Goal: Task Accomplishment & Management: Complete application form

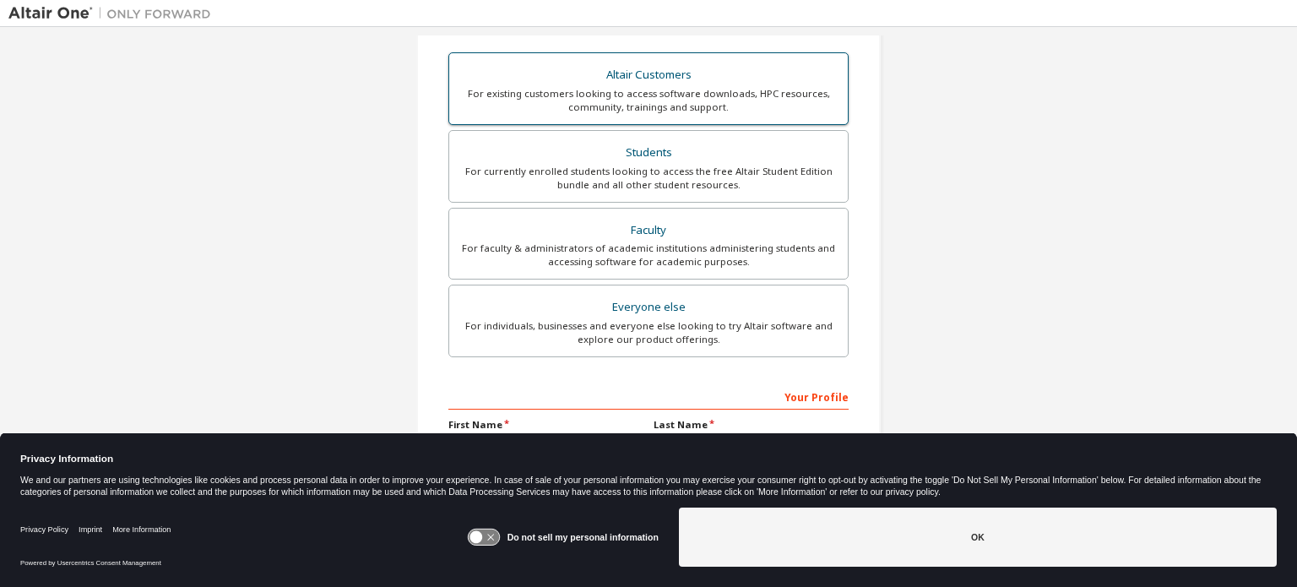
scroll to position [299, 0]
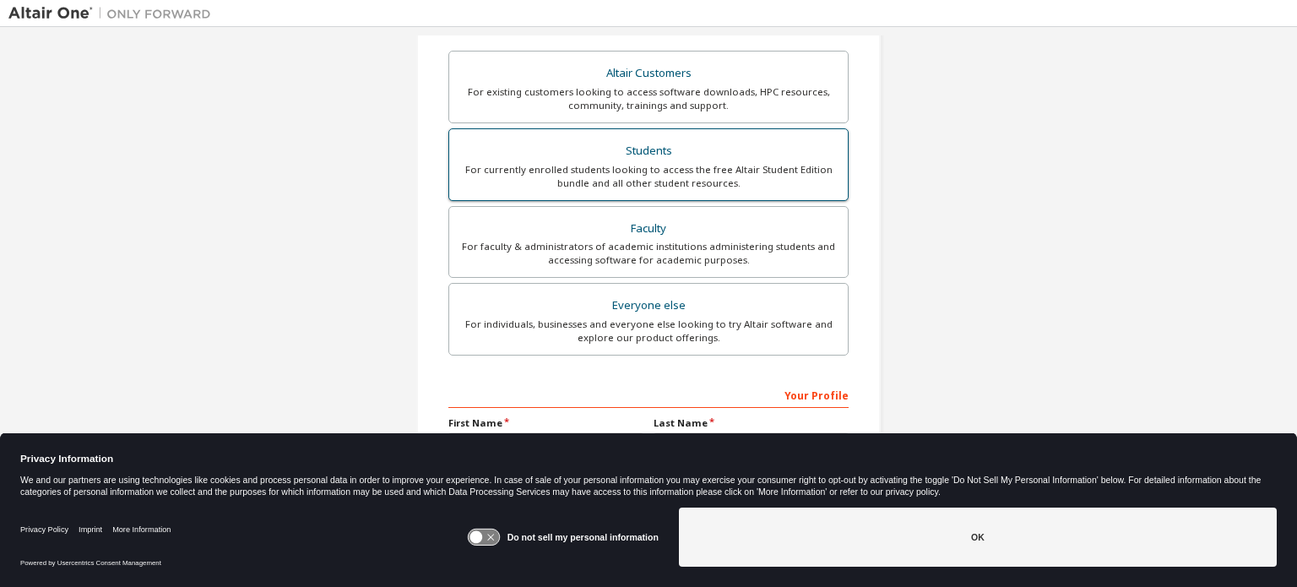
click at [682, 155] on div "Students" at bounding box center [648, 151] width 378 height 24
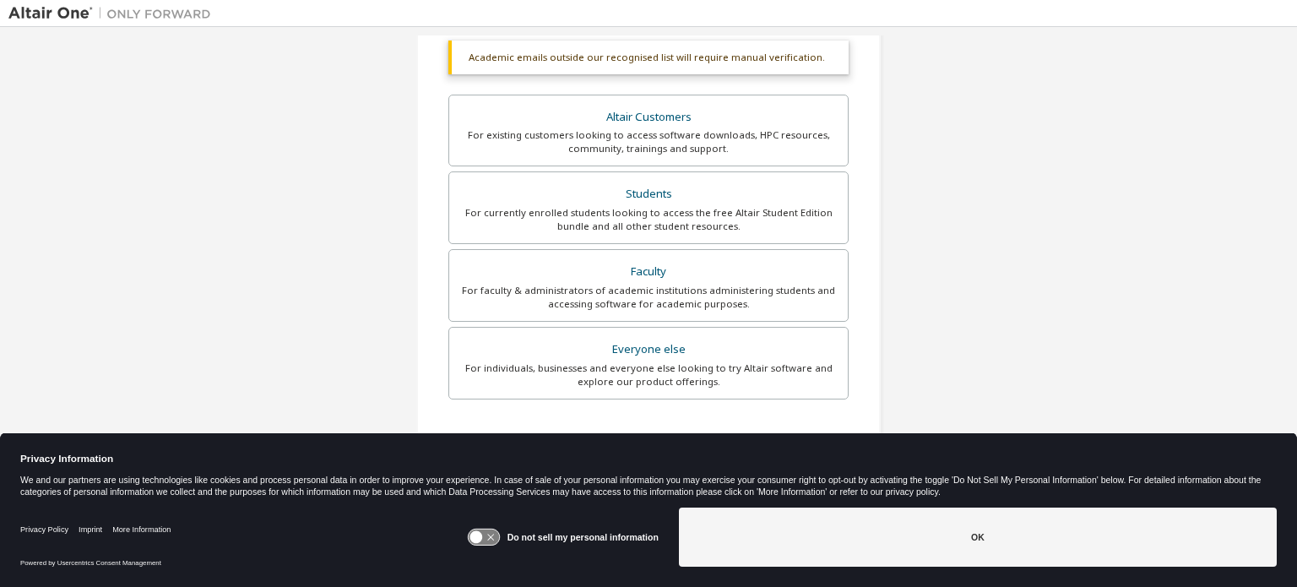
click at [923, 249] on div "Create an Altair One Account For Free Trials, Licenses, Downloads, Learning & D…" at bounding box center [648, 206] width 1280 height 938
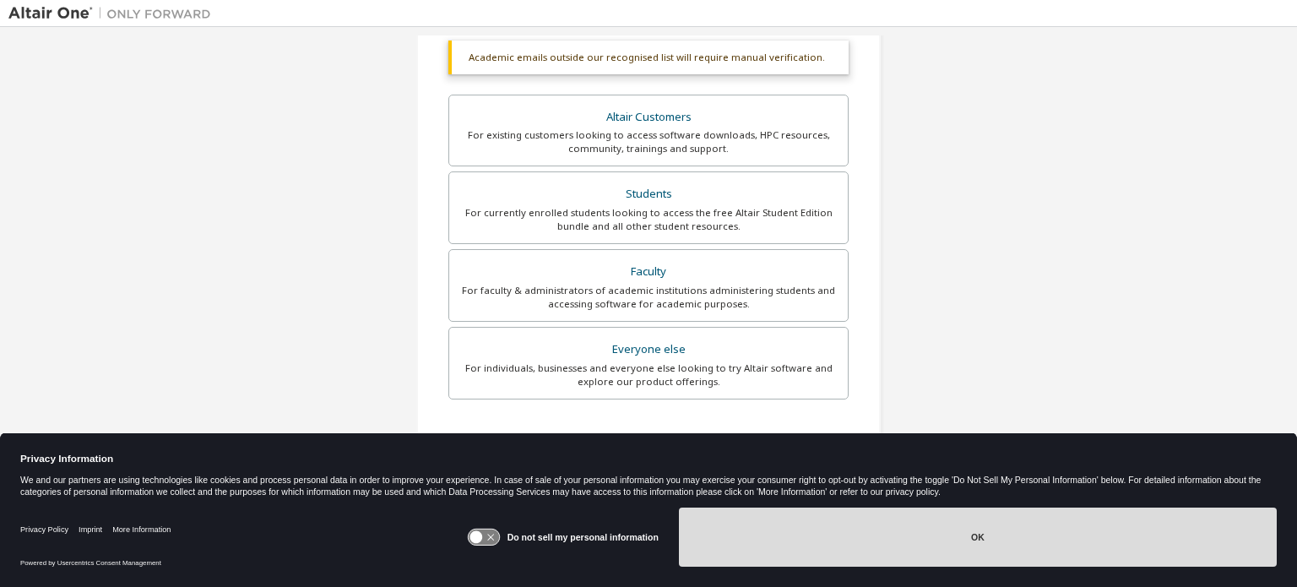
click at [819, 516] on button "OK" at bounding box center [978, 536] width 598 height 59
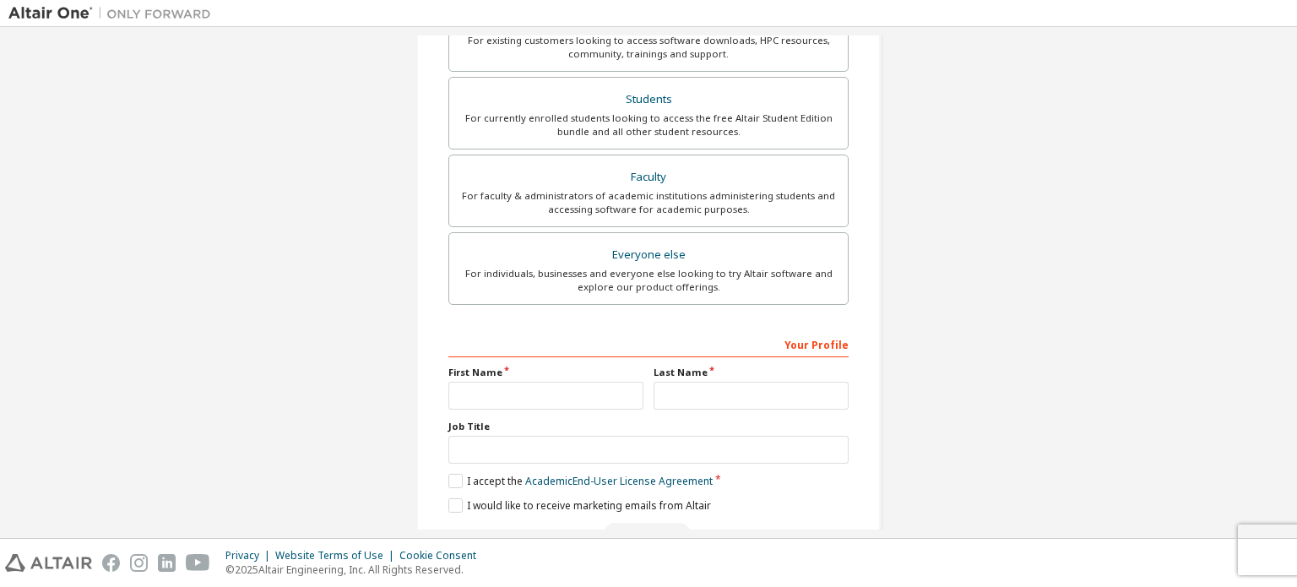
scroll to position [440, 0]
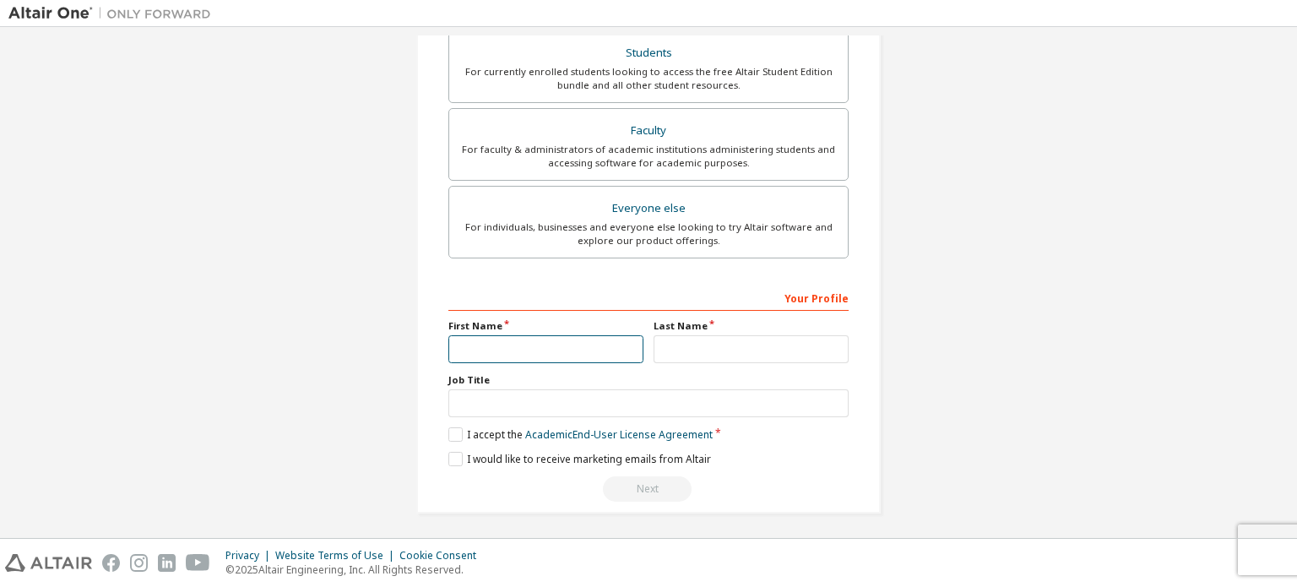
click at [551, 337] on input "text" at bounding box center [545, 349] width 195 height 28
type input "***"
click at [738, 373] on label "Job Title" at bounding box center [648, 380] width 400 height 14
click at [736, 366] on div "Your Profile First Name *** Last Name Job Title Please provide State/Province t…" at bounding box center [648, 393] width 400 height 219
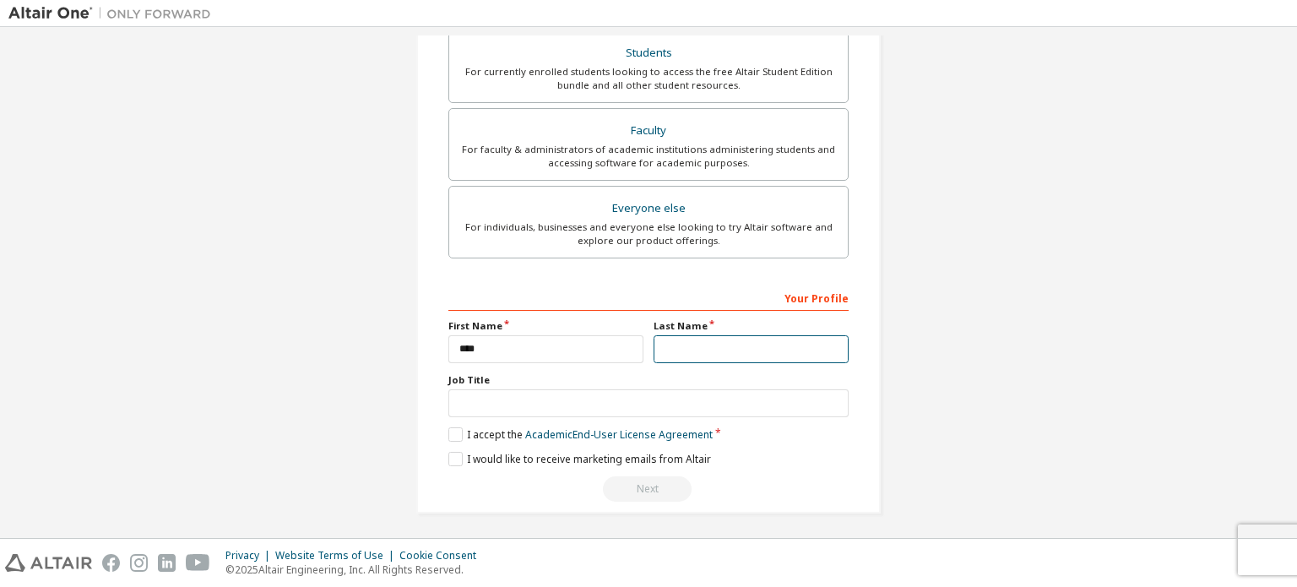
click at [721, 347] on input "text" at bounding box center [751, 349] width 195 height 28
type input "*"
type input "******"
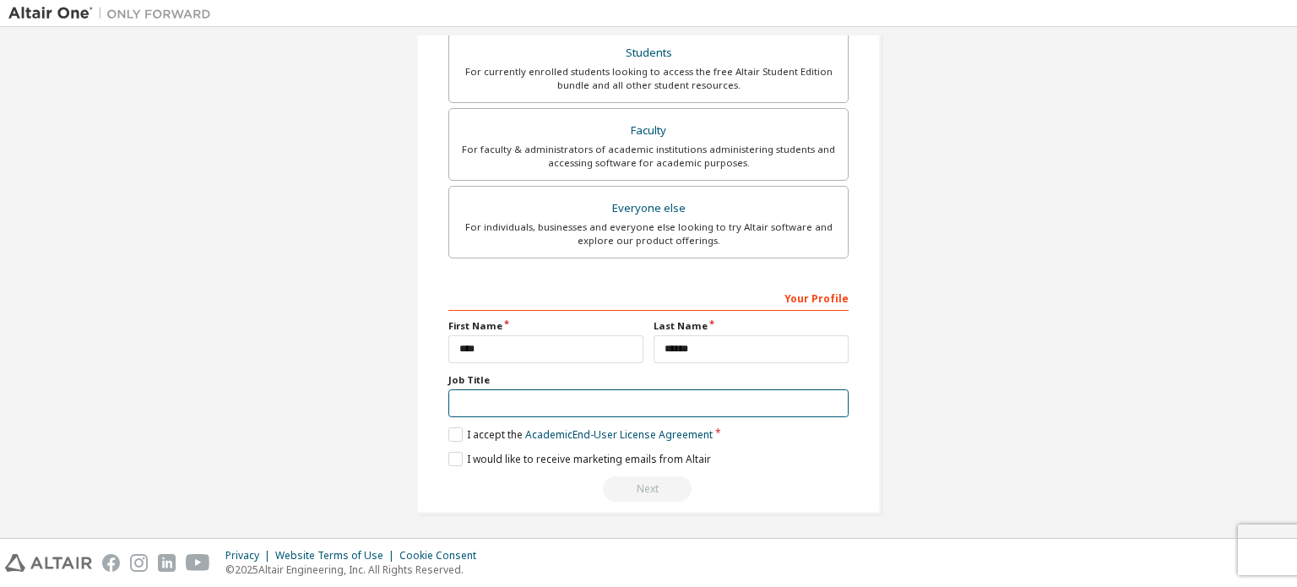
click at [588, 401] on input "text" at bounding box center [648, 403] width 400 height 28
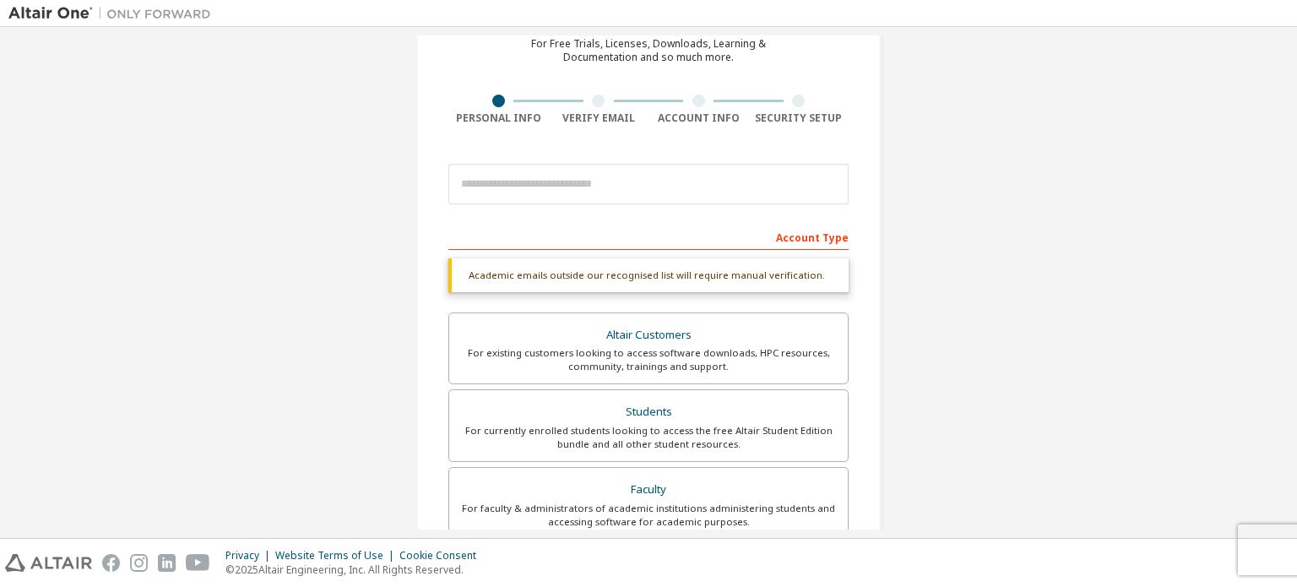
scroll to position [81, 0]
click at [561, 187] on input "email" at bounding box center [648, 184] width 400 height 41
type input "**********"
click at [613, 273] on div "Academic emails outside our recognised list will require manual verification." at bounding box center [648, 275] width 400 height 34
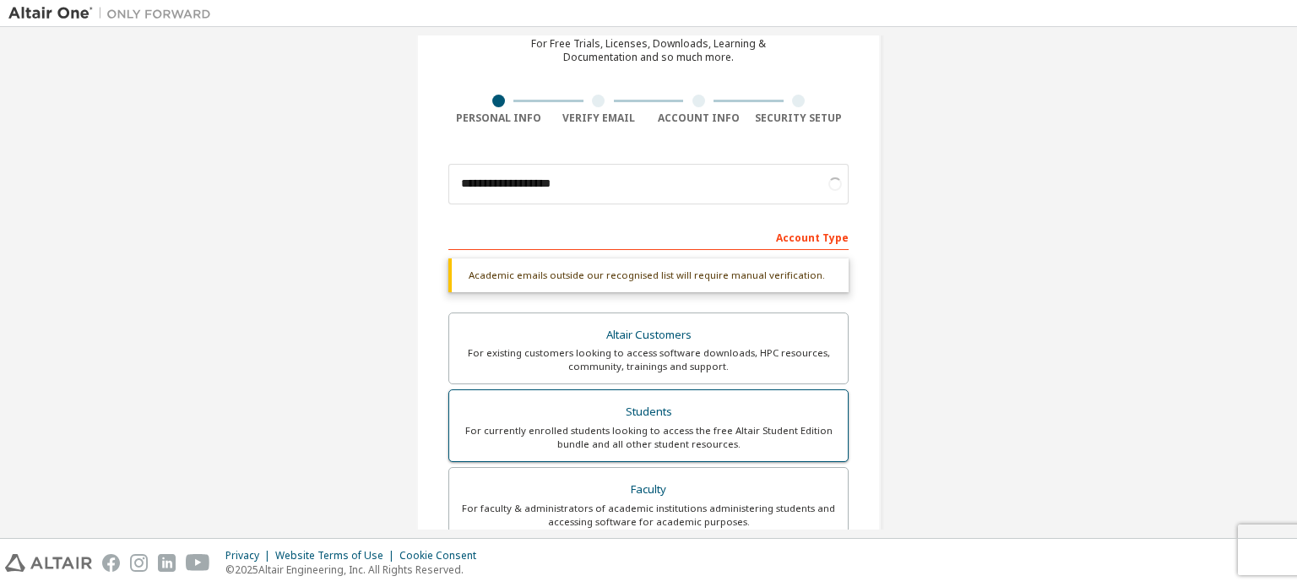
click at [614, 410] on div "Students" at bounding box center [648, 412] width 378 height 24
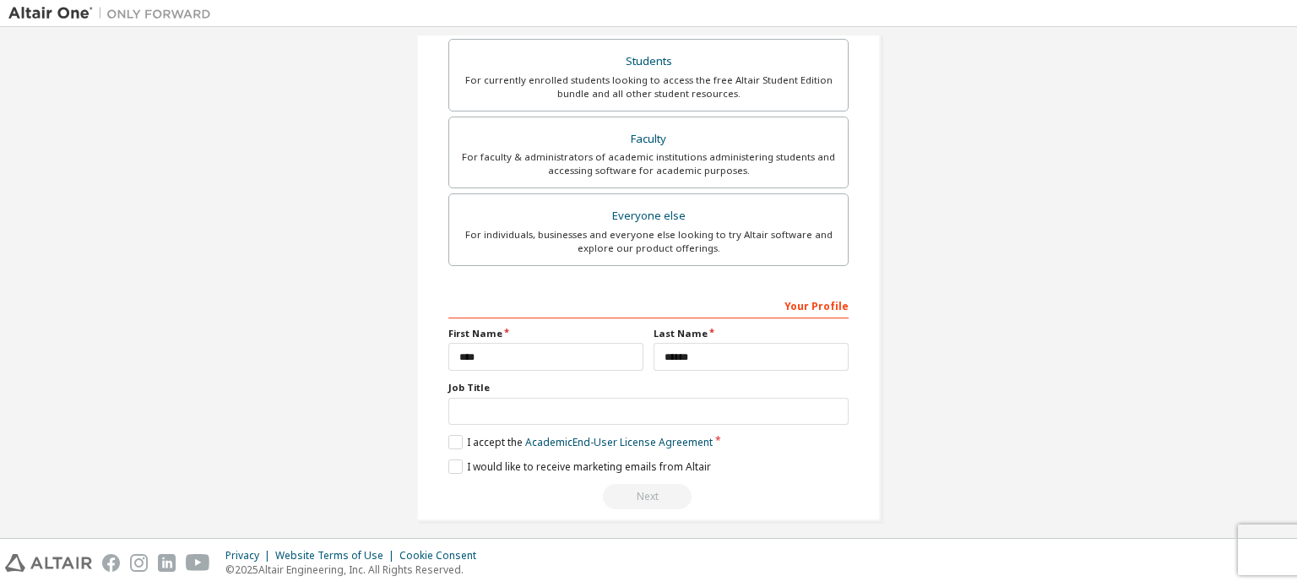
scroll to position [396, 0]
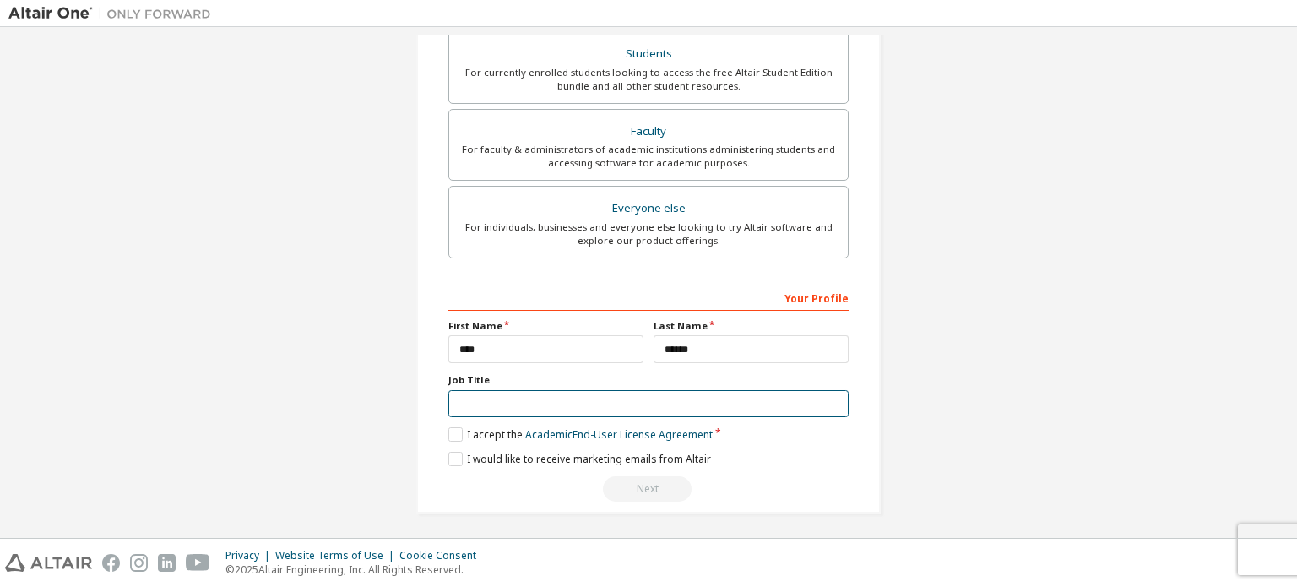
click at [674, 398] on input "text" at bounding box center [648, 404] width 400 height 28
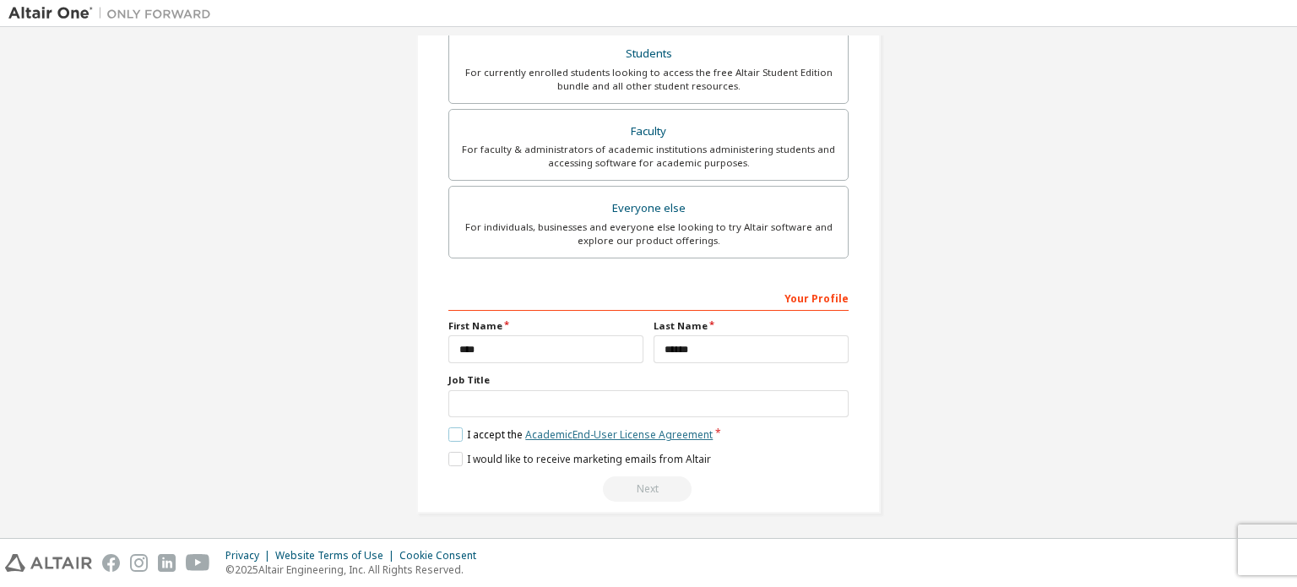
click at [525, 432] on link "Academic End-User License Agreement" at bounding box center [618, 434] width 187 height 14
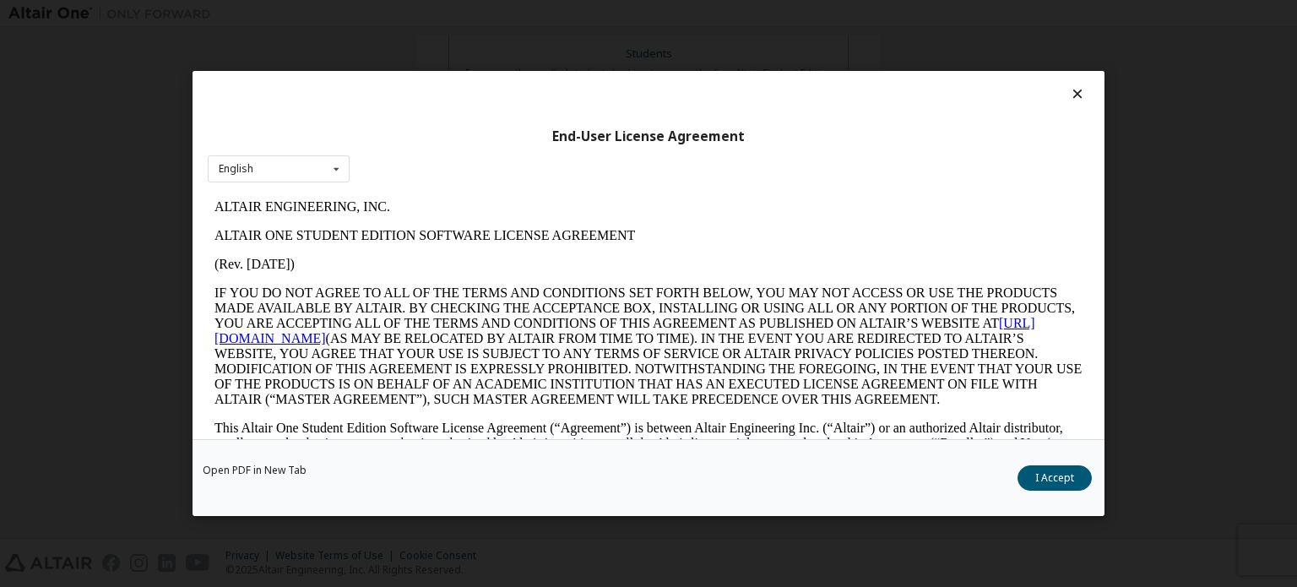
scroll to position [0, 0]
click at [1044, 482] on button "I Accept" at bounding box center [1054, 477] width 74 height 25
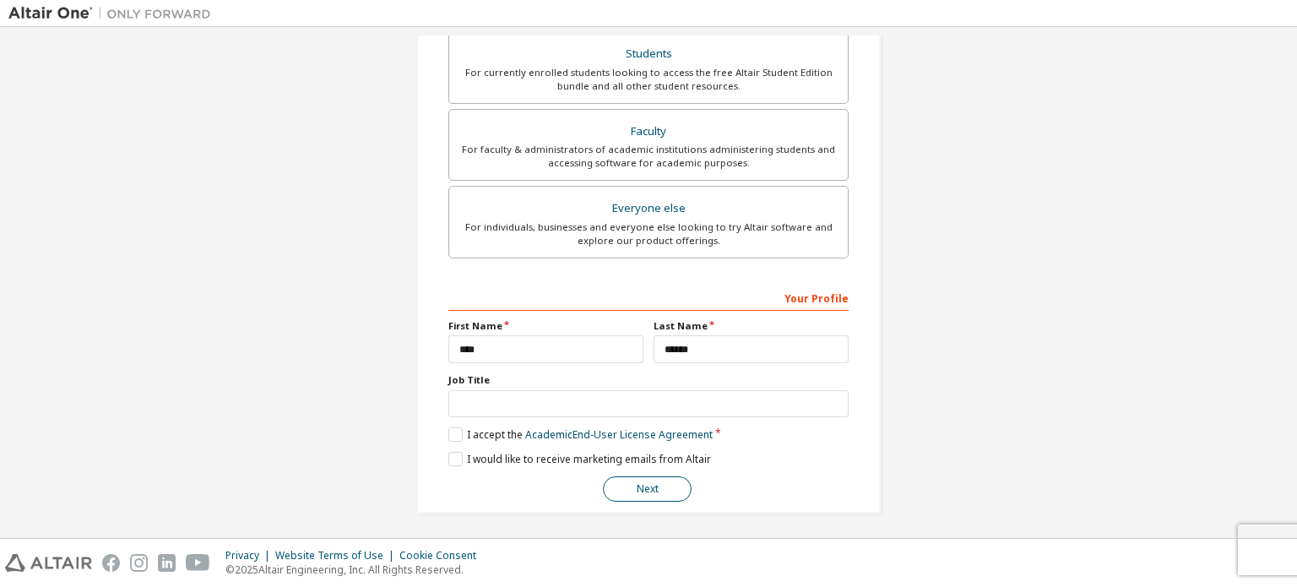
click at [648, 476] on button "Next" at bounding box center [647, 488] width 89 height 25
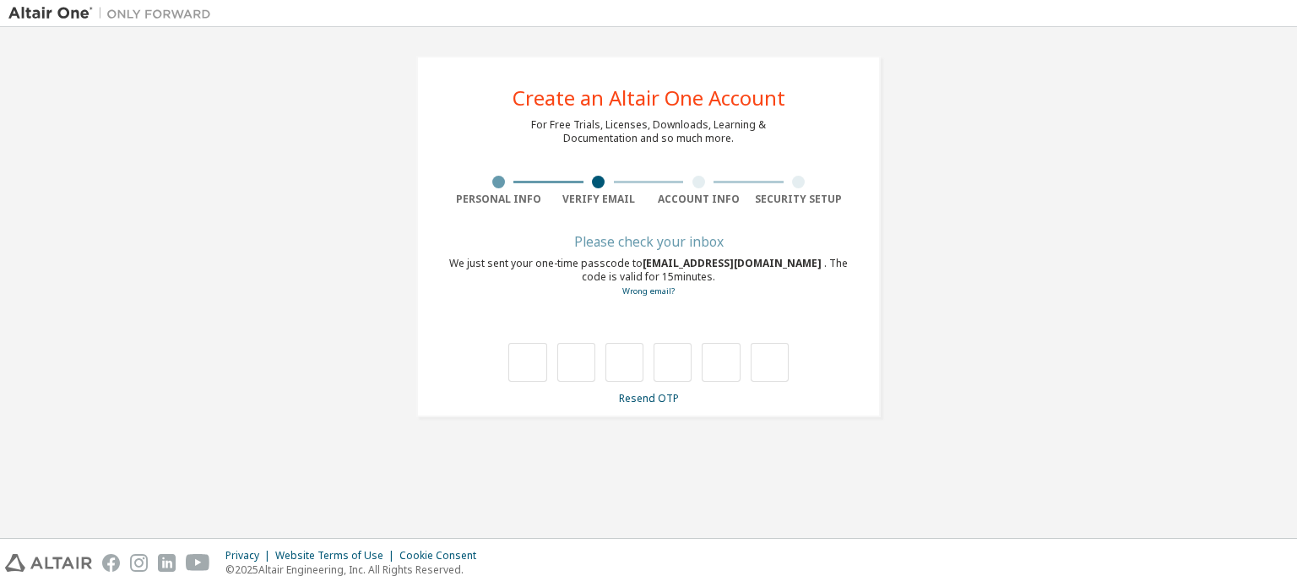
type input "*"
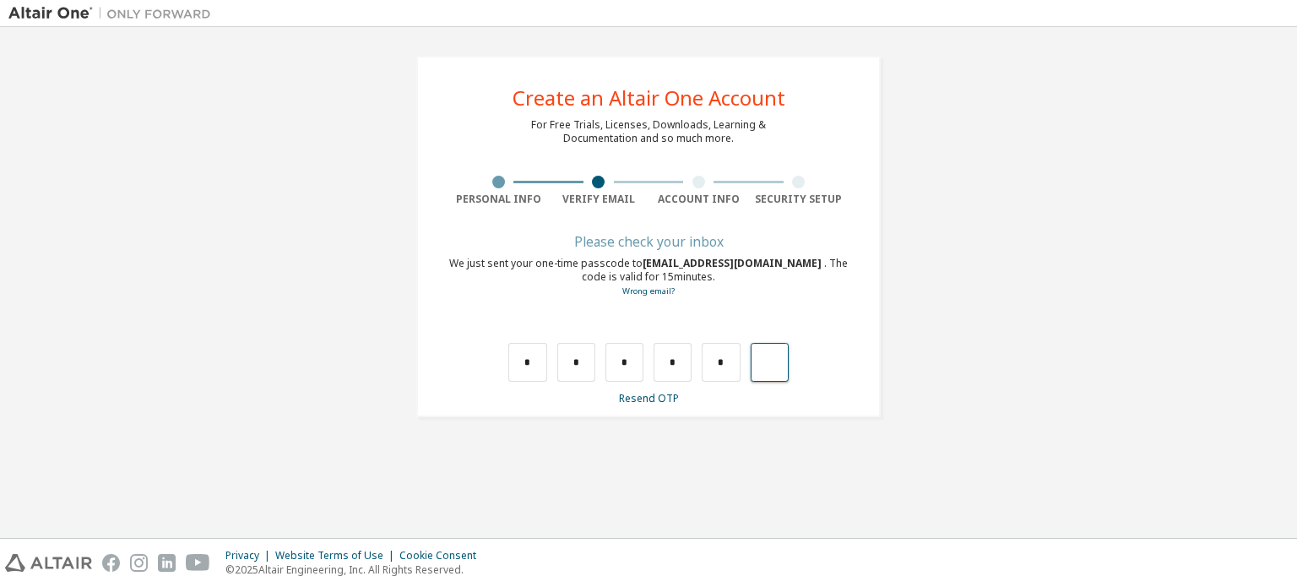
type input "*"
